Goal: Find specific page/section: Find specific page/section

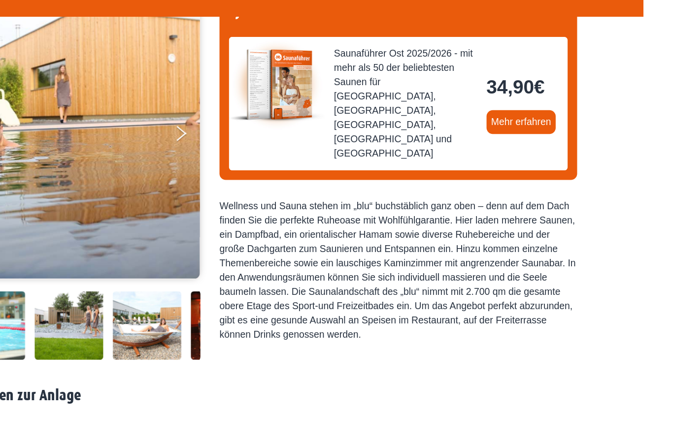
scroll to position [101, 0]
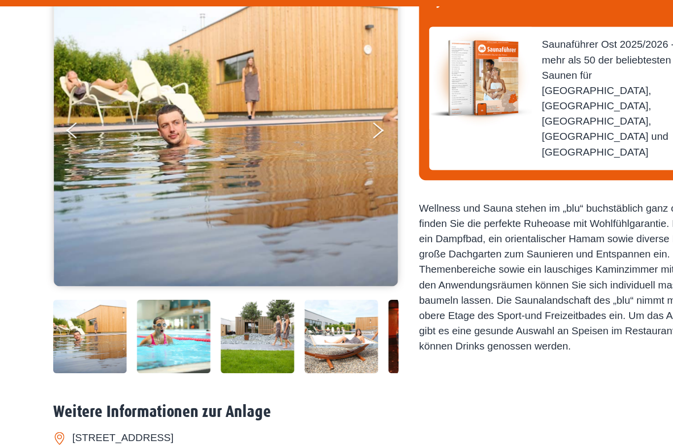
click at [78, 312] on img at bounding box center [69, 318] width 57 height 57
click at [133, 308] on img at bounding box center [133, 318] width 57 height 57
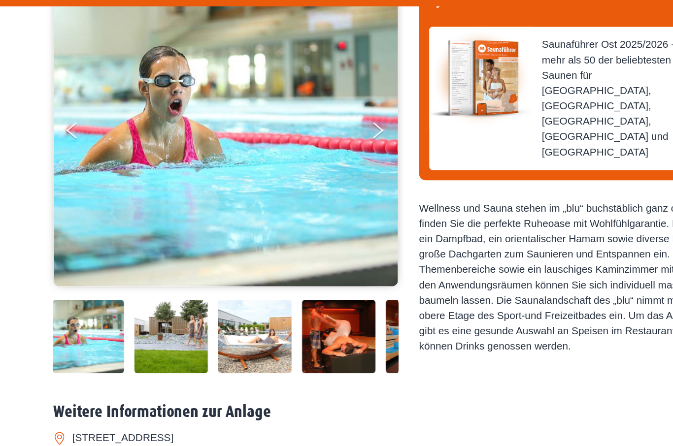
click at [131, 312] on img at bounding box center [131, 318] width 57 height 57
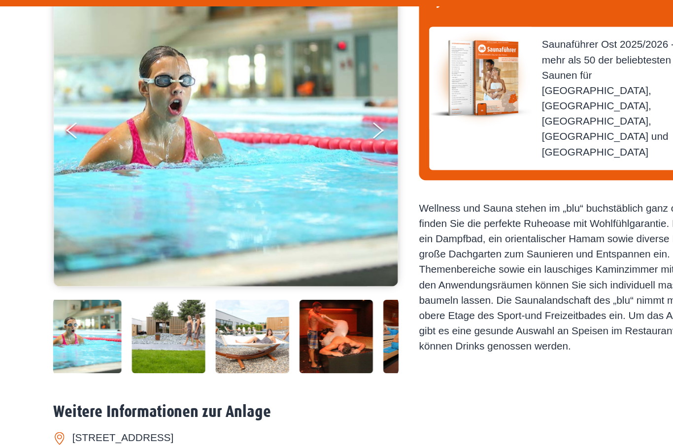
click at [139, 316] on img at bounding box center [129, 318] width 57 height 57
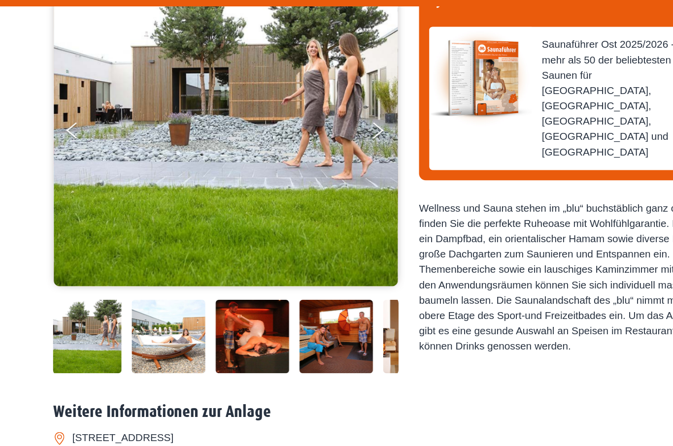
click at [141, 317] on img at bounding box center [129, 318] width 57 height 57
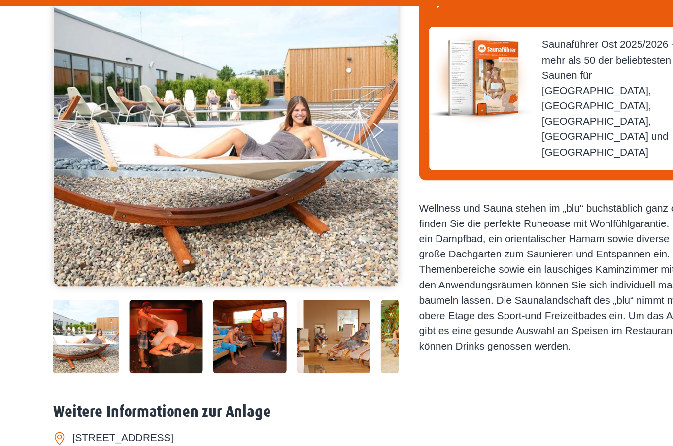
click at [138, 314] on img at bounding box center [127, 318] width 57 height 57
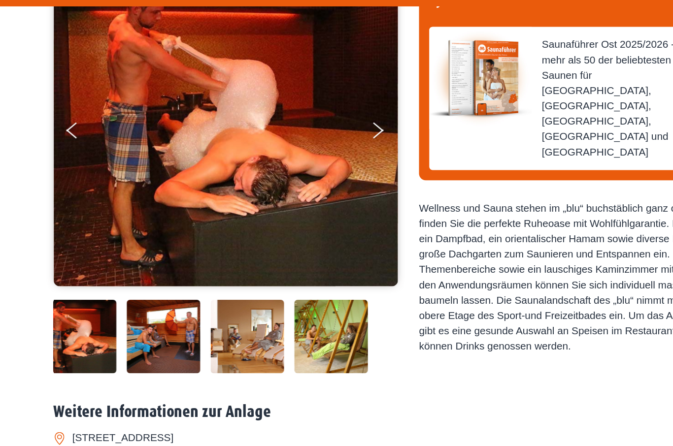
click at [197, 308] on img at bounding box center [190, 318] width 57 height 57
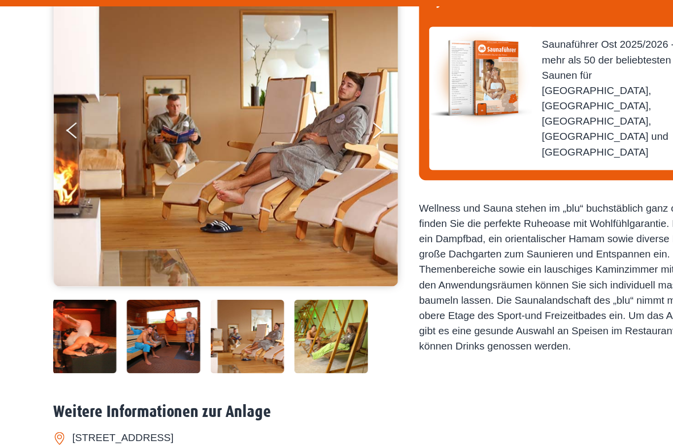
click at [250, 320] on img at bounding box center [255, 318] width 57 height 57
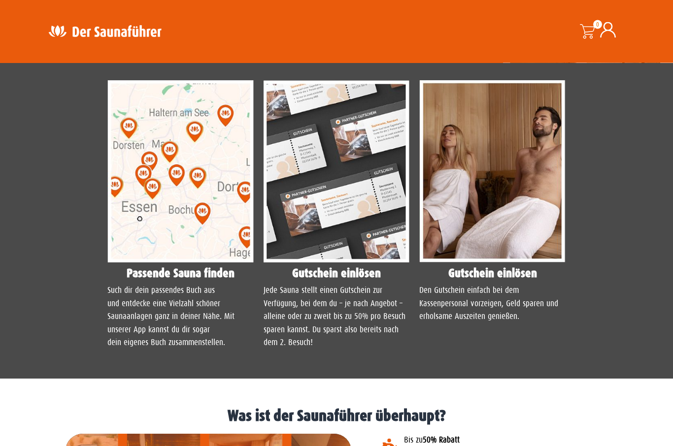
scroll to position [740, 0]
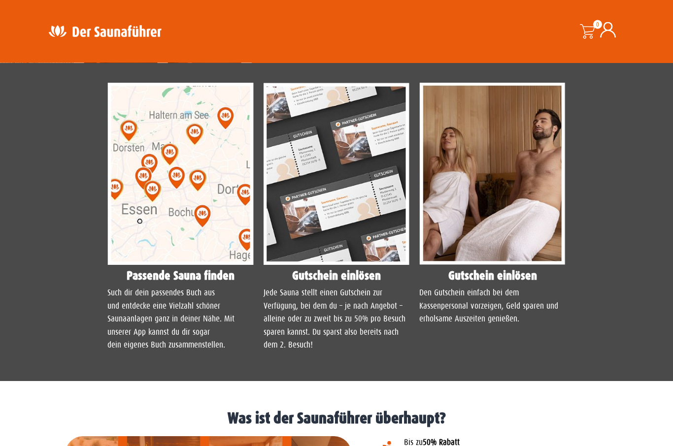
click at [339, 240] on img at bounding box center [336, 174] width 146 height 183
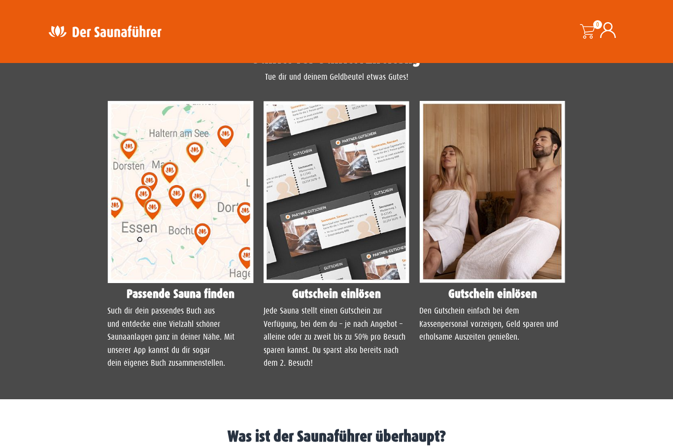
click at [331, 256] on img at bounding box center [336, 192] width 146 height 183
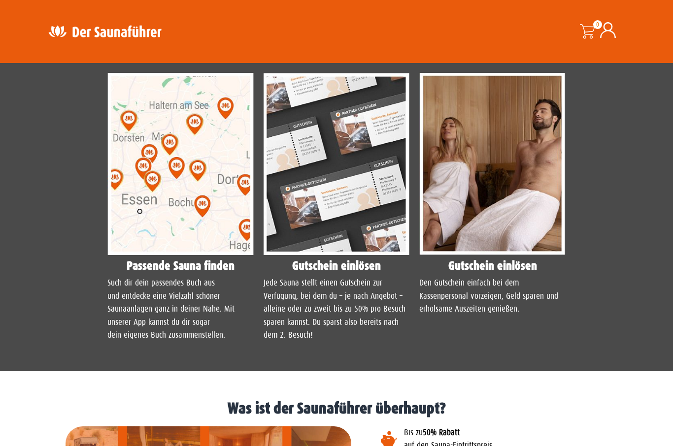
scroll to position [745, 0]
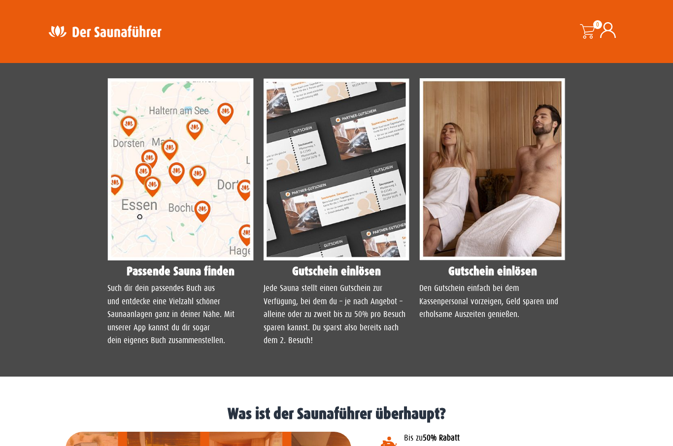
click at [317, 241] on img at bounding box center [336, 169] width 146 height 183
click at [300, 244] on img at bounding box center [336, 169] width 146 height 183
click at [487, 246] on img at bounding box center [492, 169] width 146 height 183
click at [483, 259] on img at bounding box center [492, 169] width 146 height 183
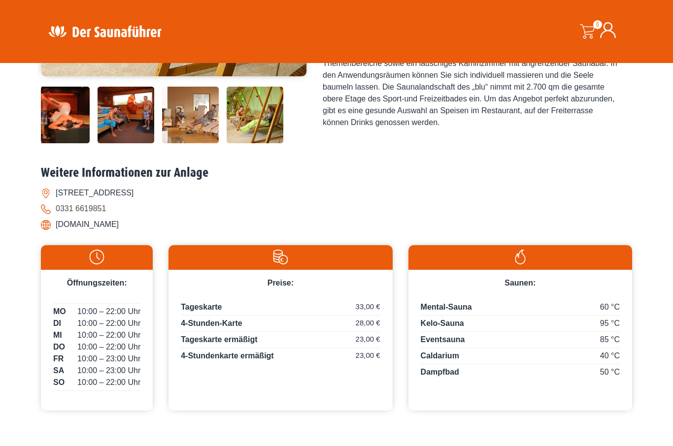
scroll to position [304, 0]
click at [73, 144] on img at bounding box center [61, 115] width 57 height 57
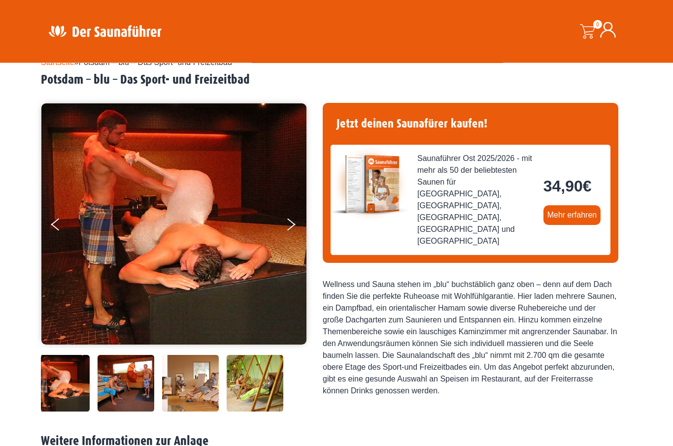
scroll to position [0, 0]
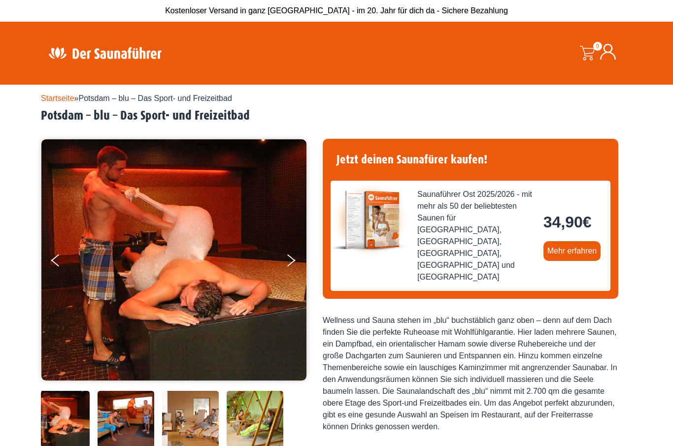
click at [61, 101] on link "Startseite" at bounding box center [57, 98] width 33 height 8
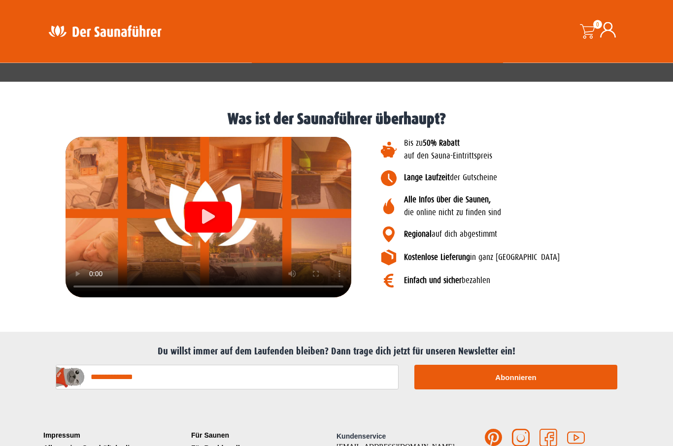
scroll to position [1040, 0]
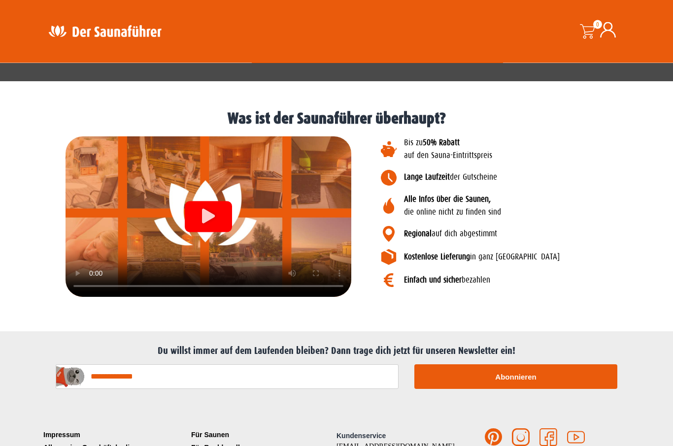
click at [209, 224] on icon "Video abspielen" at bounding box center [208, 216] width 13 height 15
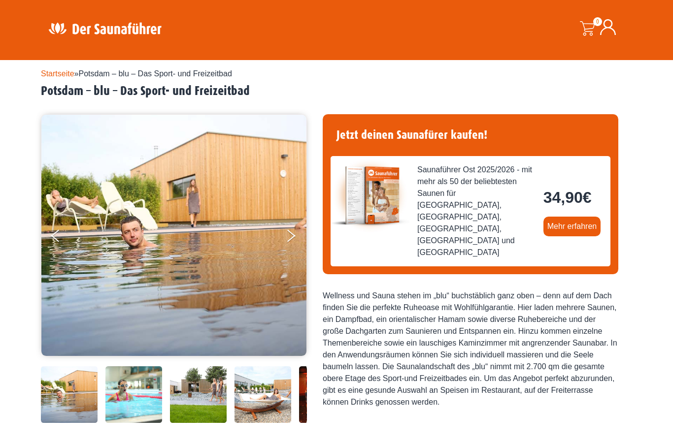
scroll to position [0, 0]
